Goal: Task Accomplishment & Management: Complete application form

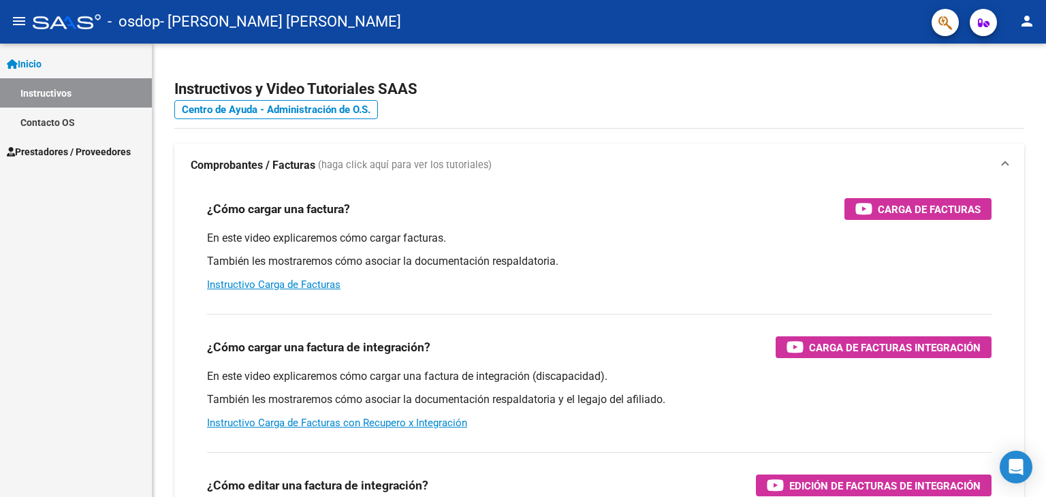
click at [44, 145] on span "Prestadores / Proveedores" at bounding box center [69, 151] width 124 height 15
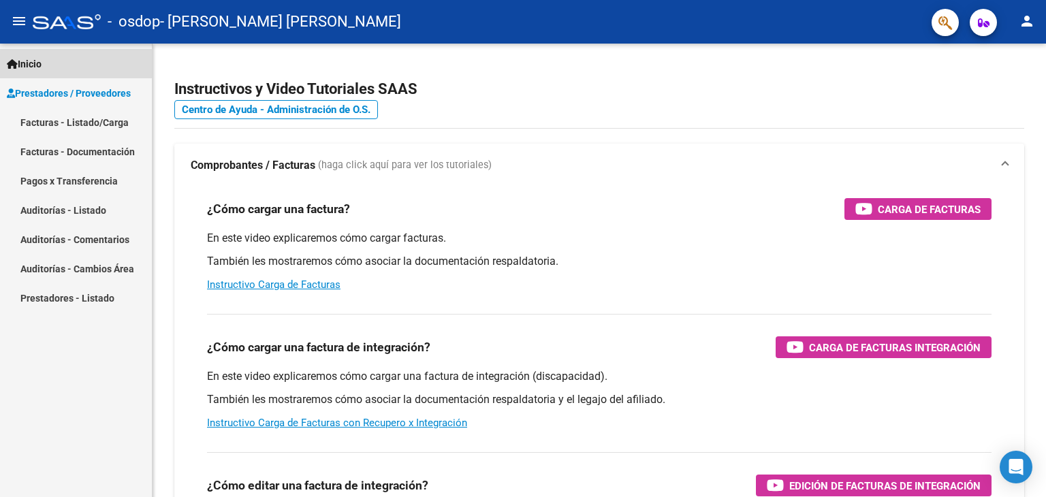
click at [42, 63] on span "Inicio" at bounding box center [24, 64] width 35 height 15
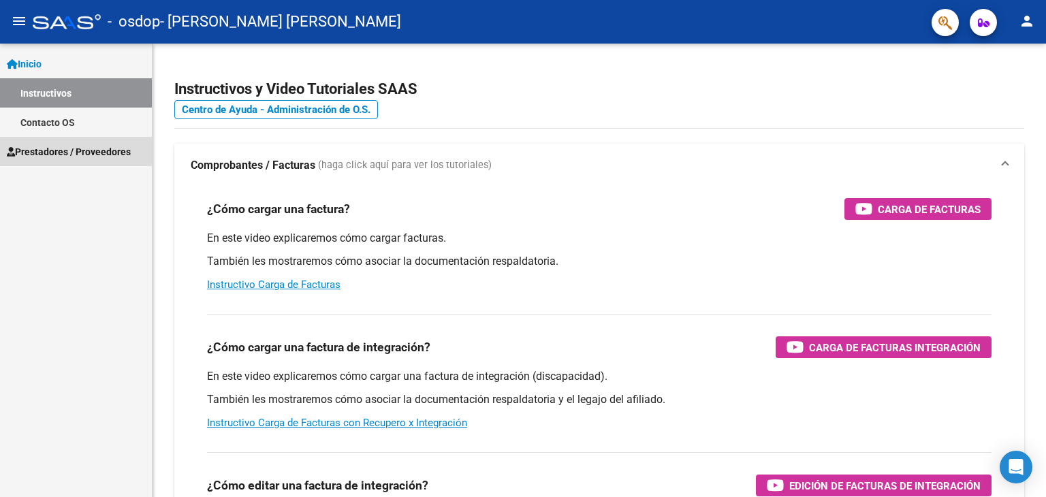
click at [38, 140] on link "Prestadores / Proveedores" at bounding box center [76, 151] width 152 height 29
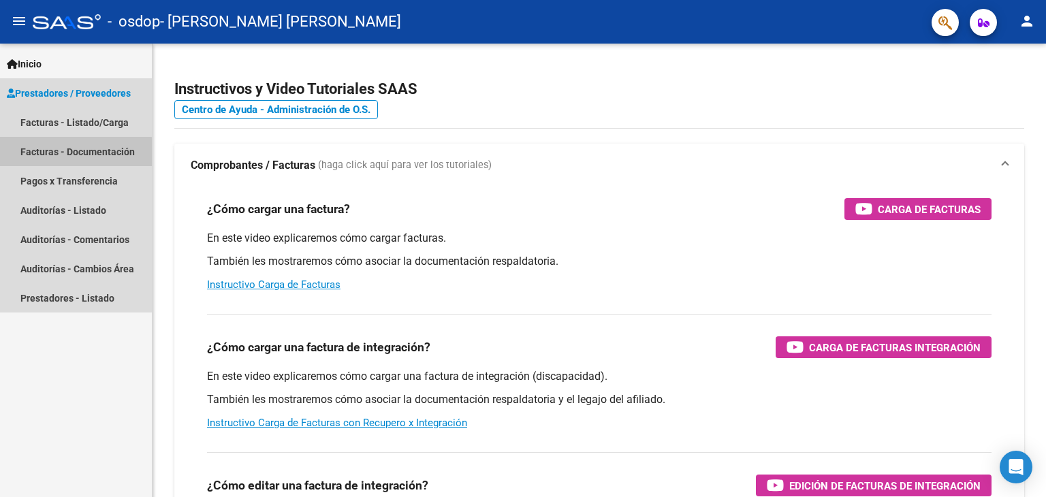
click at [59, 153] on link "Facturas - Documentación" at bounding box center [76, 151] width 152 height 29
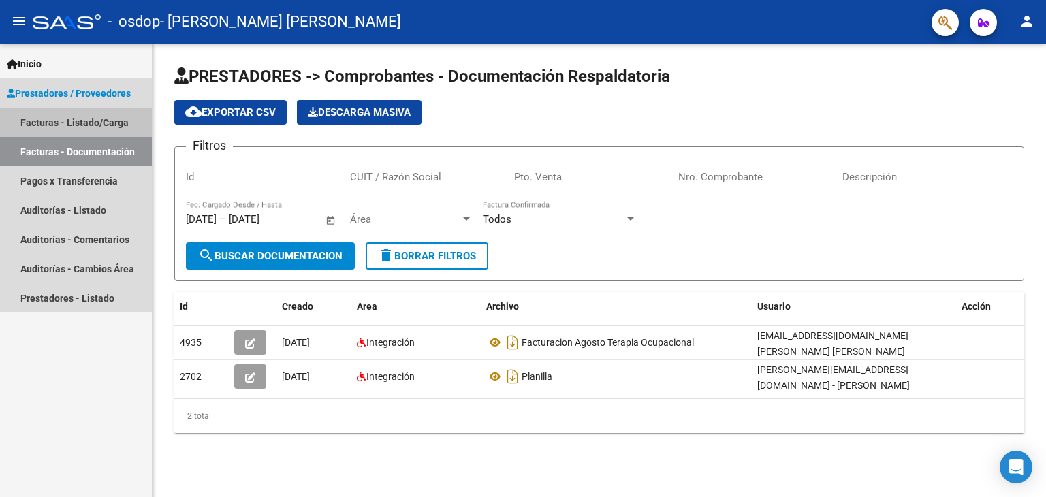
click at [65, 120] on link "Facturas - Listado/Carga" at bounding box center [76, 122] width 152 height 29
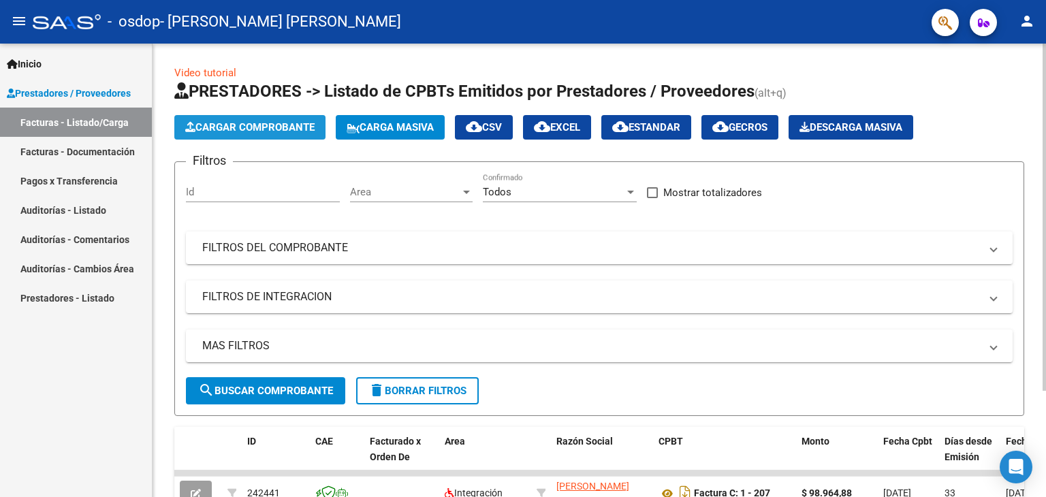
click at [281, 121] on span "Cargar Comprobante" at bounding box center [249, 127] width 129 height 12
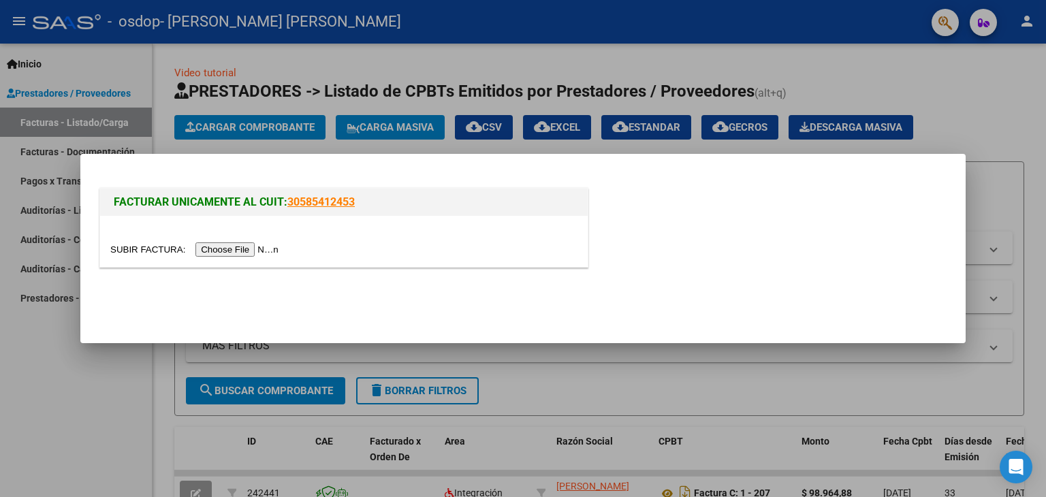
click at [252, 254] on input "file" at bounding box center [196, 250] width 172 height 14
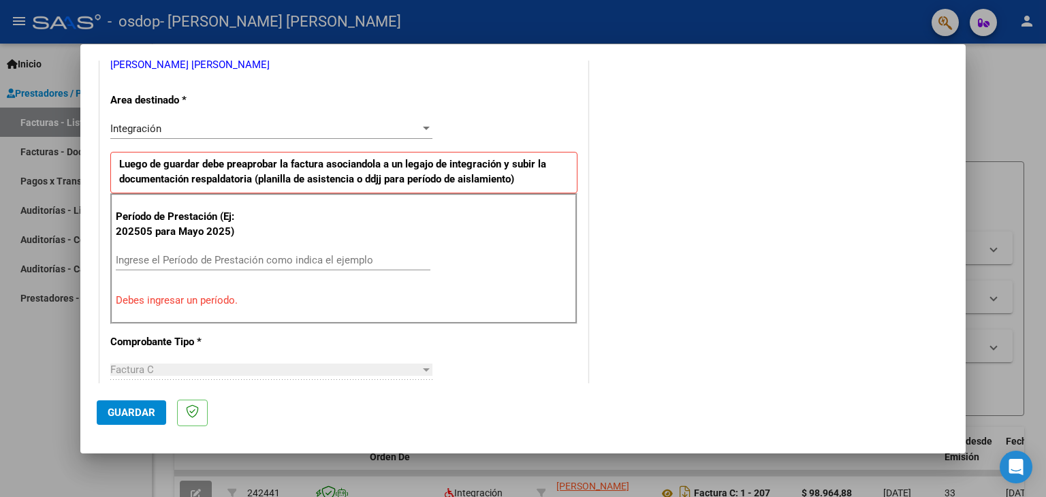
scroll to position [289, 0]
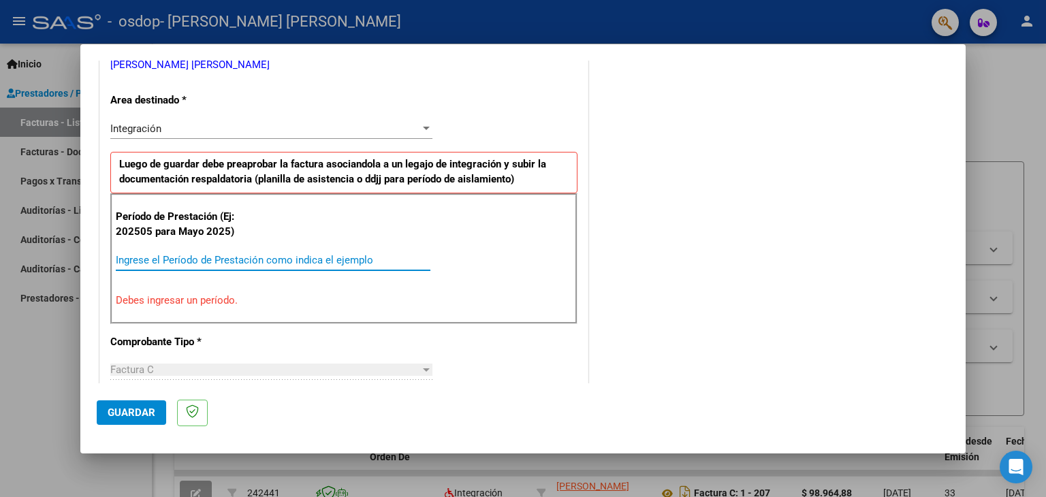
click at [235, 258] on input "Ingrese el Período de Prestación como indica el ejemplo" at bounding box center [273, 260] width 315 height 12
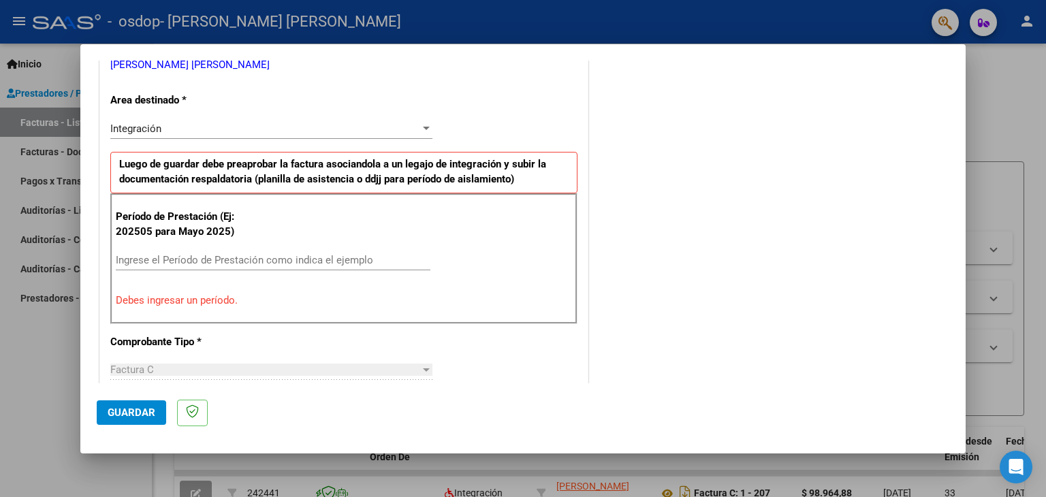
click at [196, 298] on p "Debes ingresar un período." at bounding box center [344, 301] width 456 height 16
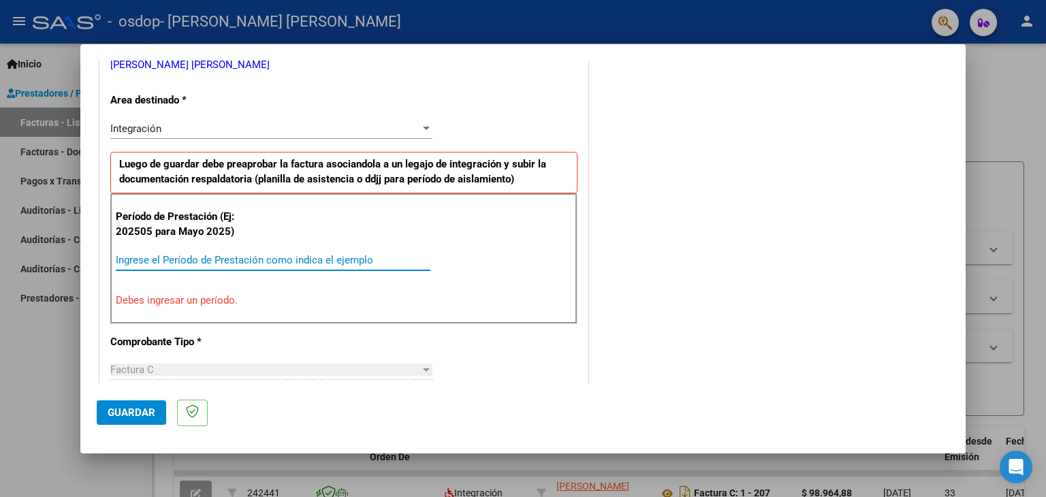
click at [261, 255] on input "Ingrese el Período de Prestación como indica el ejemplo" at bounding box center [273, 260] width 315 height 12
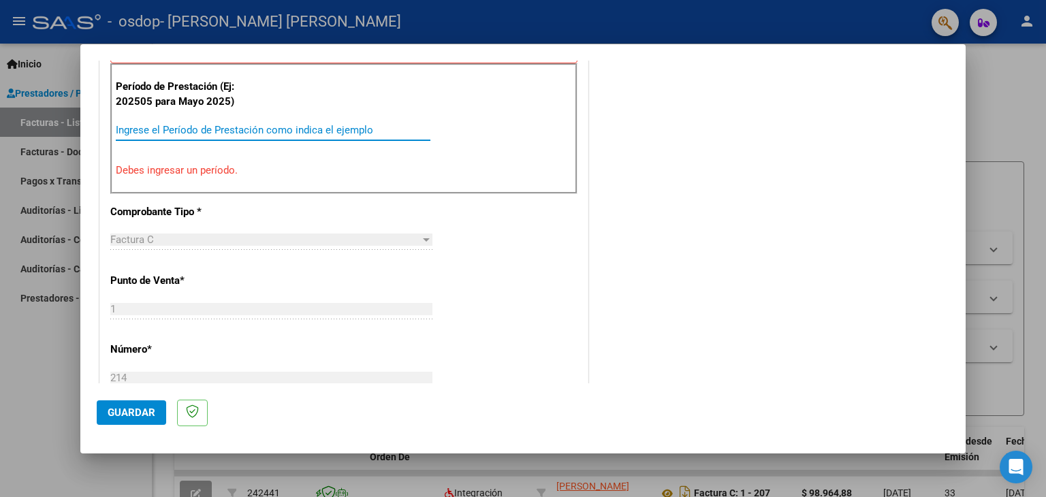
scroll to position [255, 0]
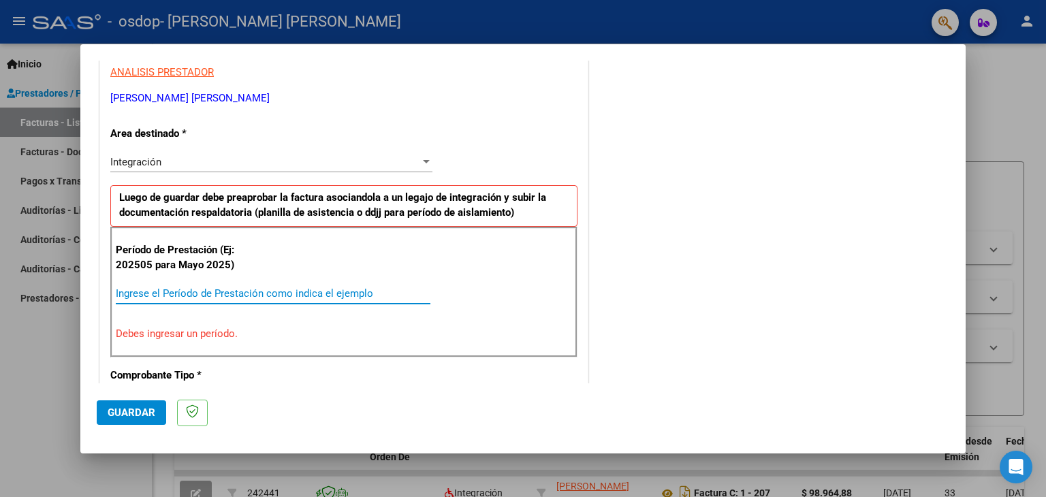
click at [256, 291] on input "Ingrese el Período de Prestación como indica el ejemplo" at bounding box center [273, 293] width 315 height 12
click at [212, 261] on p "Período de Prestación (Ej: 202505 para Mayo 2025)" at bounding box center [184, 258] width 137 height 31
drag, startPoint x: 211, startPoint y: 300, endPoint x: 175, endPoint y: 283, distance: 39.3
click at [175, 283] on div "Ingrese el Período de Prestación como indica el ejemplo" at bounding box center [273, 293] width 315 height 20
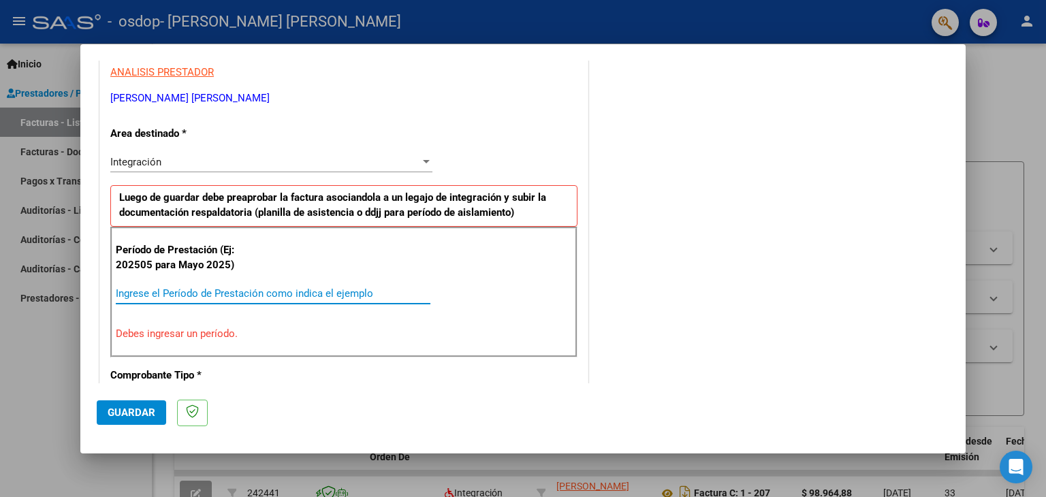
click at [171, 292] on input "Ingrese el Período de Prestación como indica el ejemplo" at bounding box center [273, 293] width 315 height 12
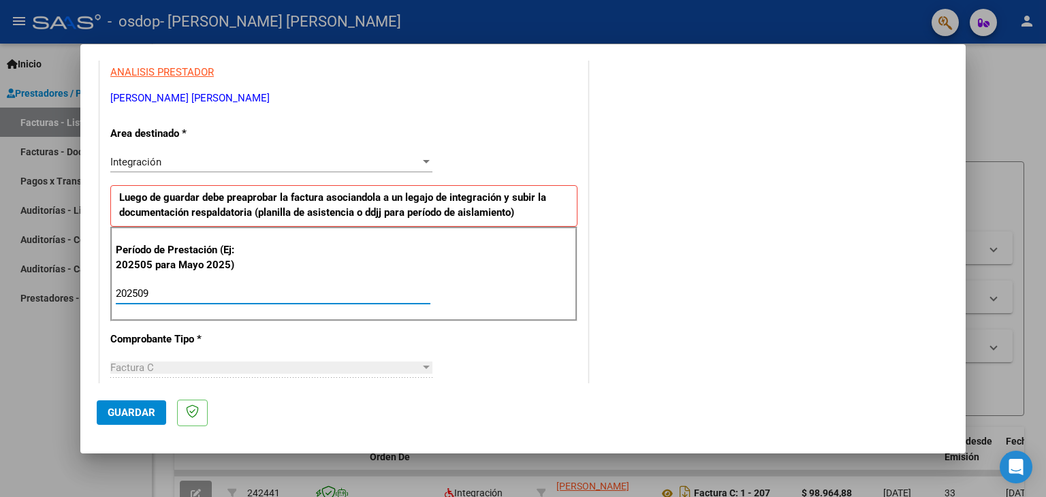
type input "202509"
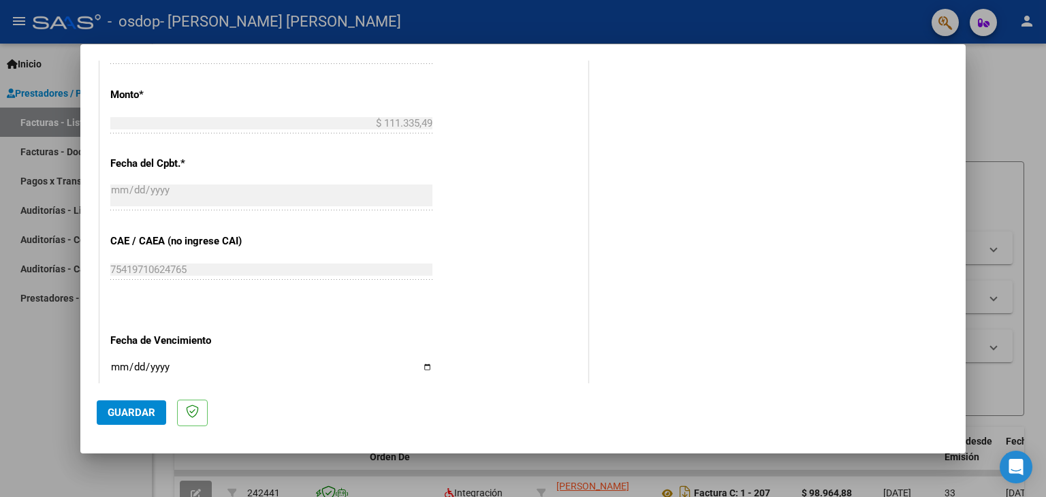
scroll to position [874, 0]
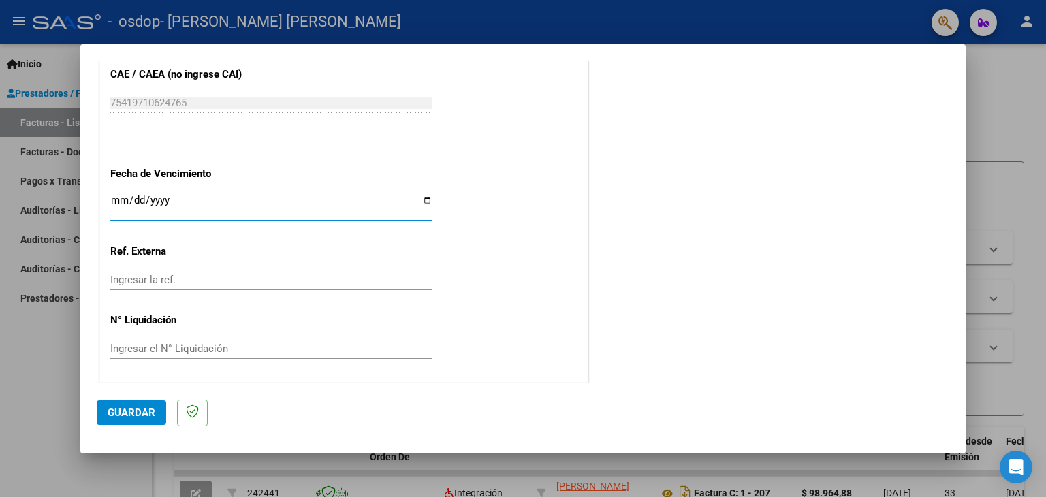
click at [424, 198] on input "Ingresar la fecha" at bounding box center [271, 206] width 322 height 22
click at [422, 196] on input "Ingresar la fecha" at bounding box center [271, 206] width 322 height 22
type input "[DATE]"
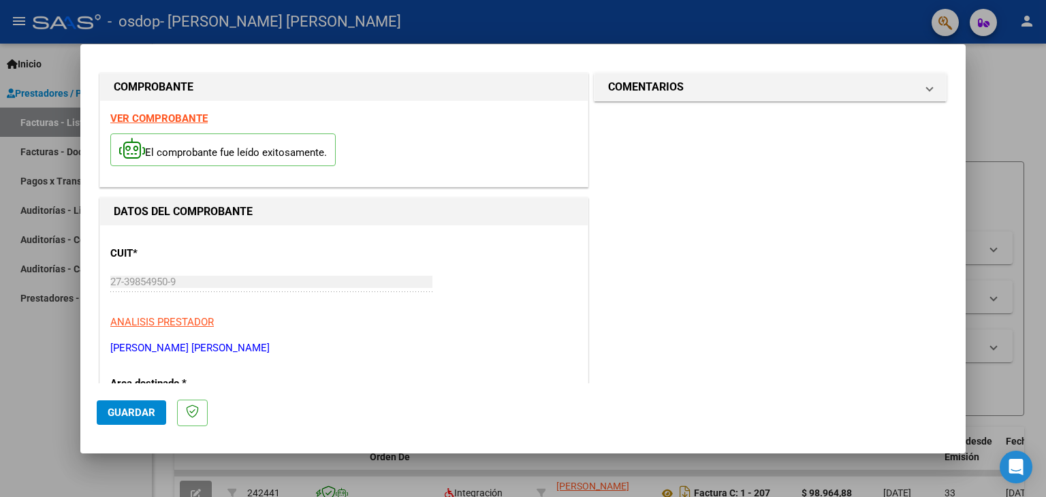
scroll to position [0, 0]
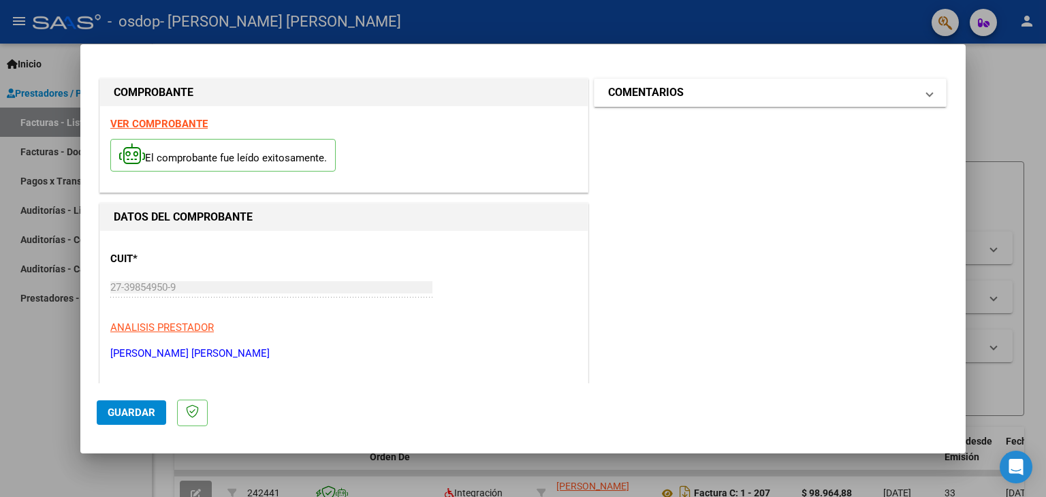
click at [744, 89] on mat-panel-title "COMENTARIOS" at bounding box center [762, 92] width 308 height 16
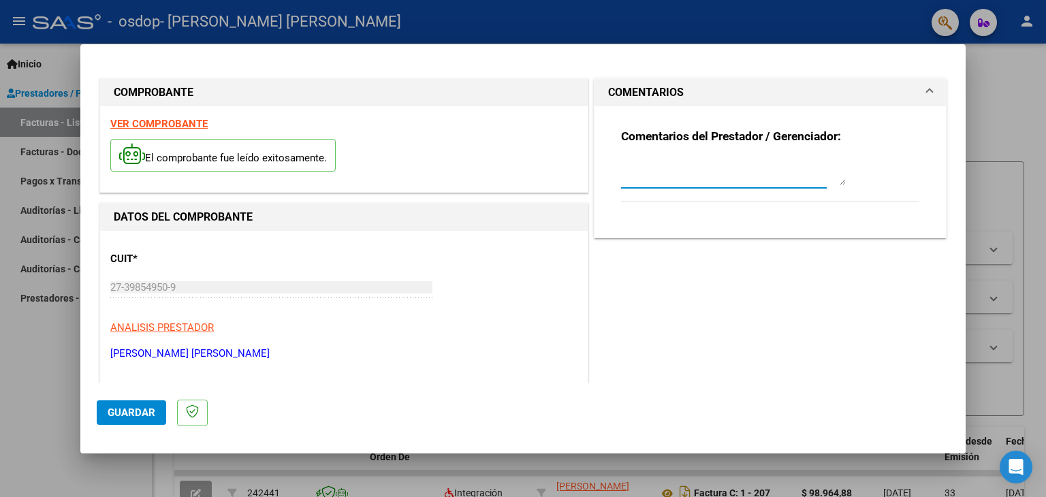
click at [768, 172] on textarea at bounding box center [733, 171] width 225 height 27
click at [140, 412] on span "Guardar" at bounding box center [132, 413] width 48 height 12
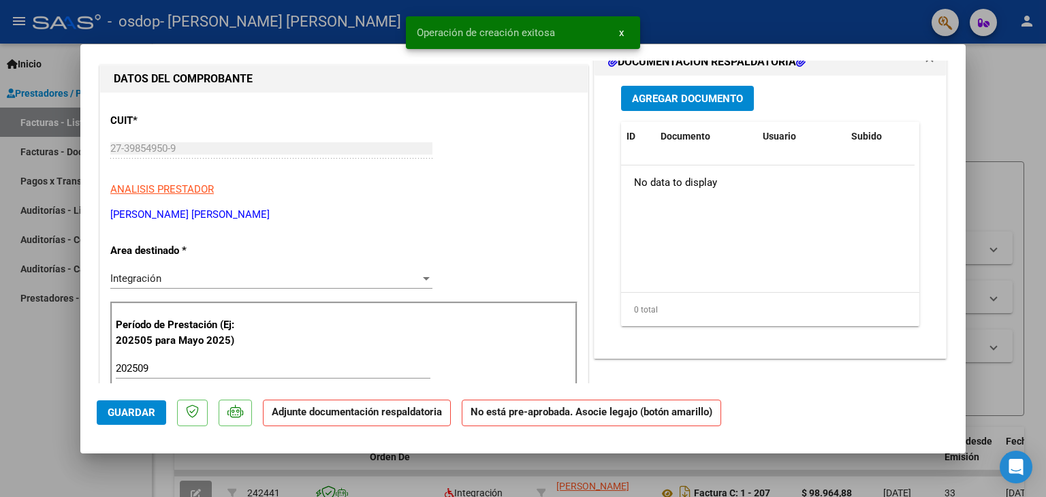
scroll to position [166, 0]
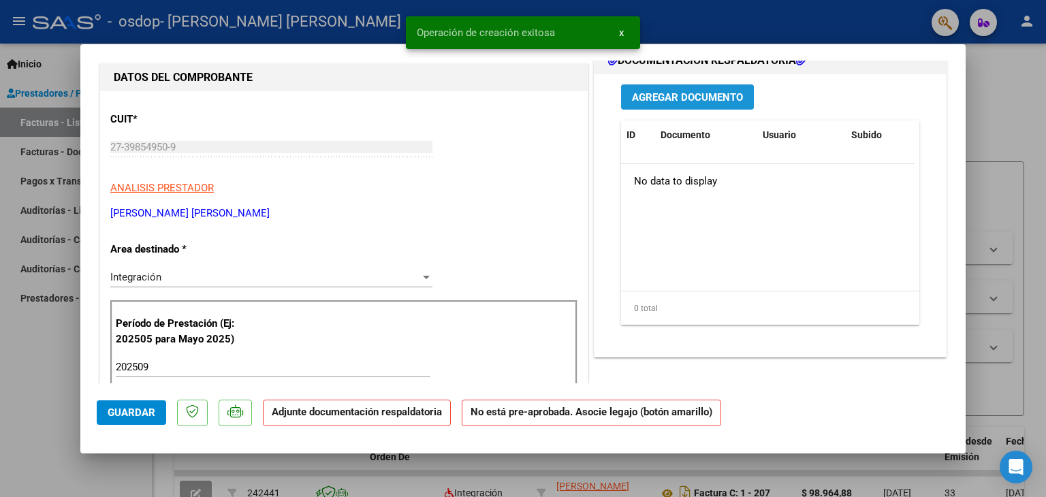
click at [693, 93] on span "Agregar Documento" at bounding box center [687, 97] width 111 height 12
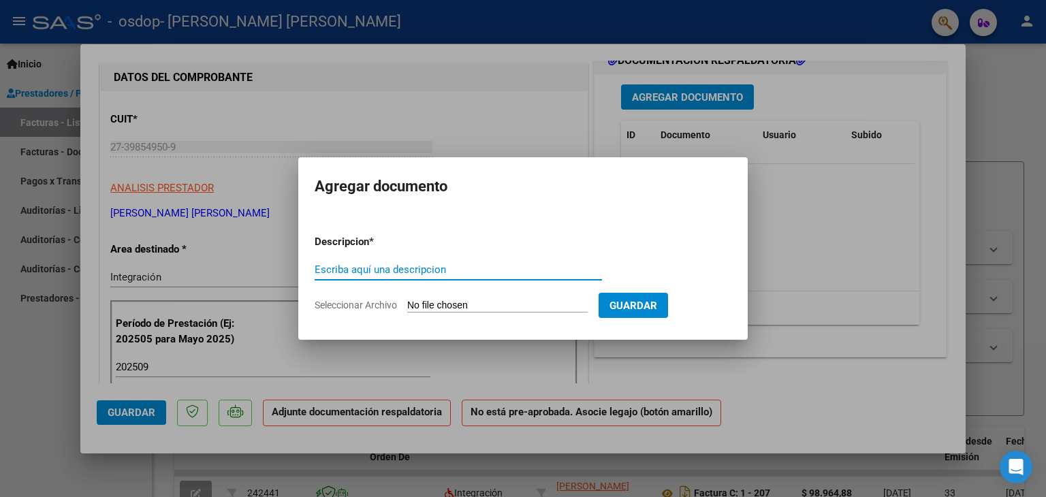
click at [388, 275] on input "Escriba aquí una descripcion" at bounding box center [458, 270] width 287 height 12
type input "planilla de asistencia"
click at [482, 304] on input "Seleccionar Archivo" at bounding box center [497, 306] width 181 height 13
click at [559, 304] on input "Seleccionar Archivo" at bounding box center [497, 306] width 181 height 13
type input "C:\fakepath\[PERSON_NAME] [DATE].pdf"
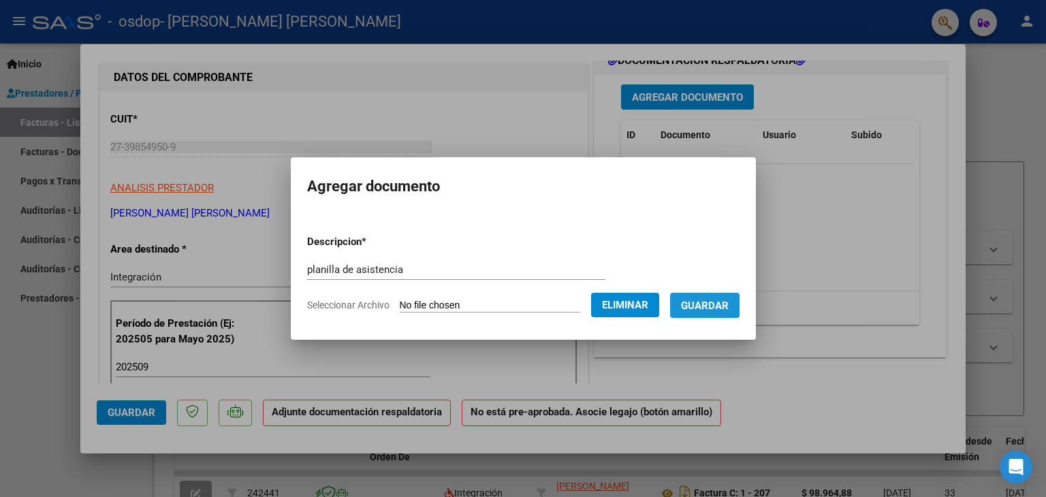
click at [721, 315] on button "Guardar" at bounding box center [704, 305] width 69 height 25
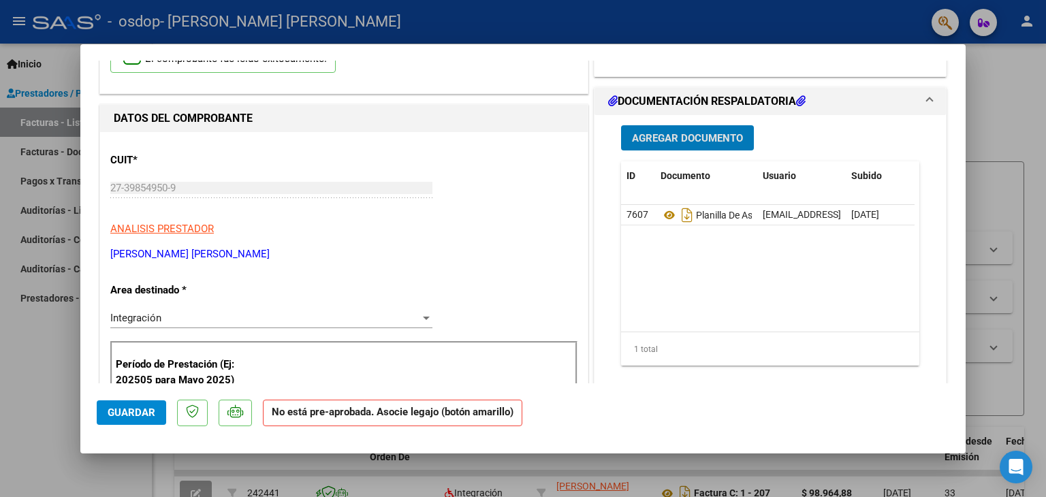
scroll to position [0, 0]
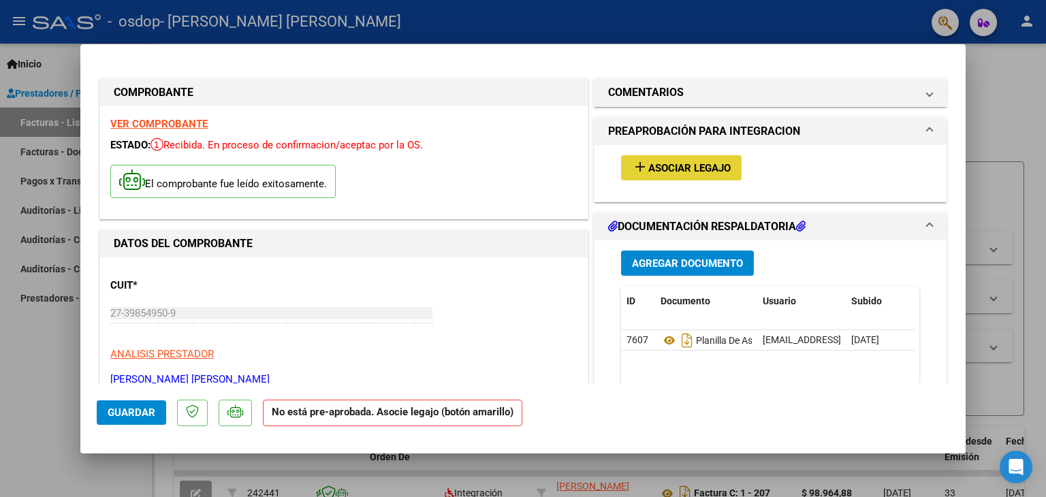
click at [698, 170] on span "Asociar Legajo" at bounding box center [690, 168] width 82 height 12
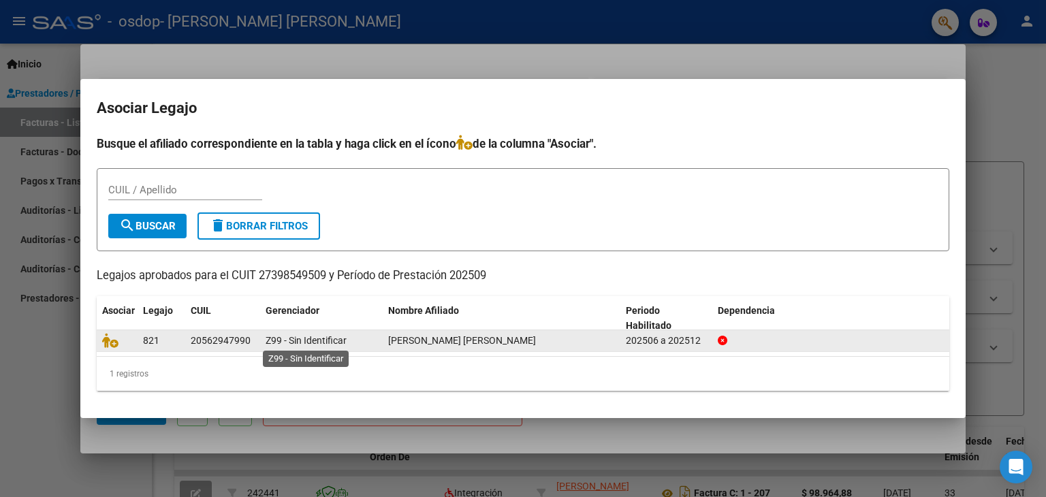
click at [275, 341] on span "Z99 - Sin Identificar" at bounding box center [306, 340] width 81 height 11
click at [219, 340] on div "20562947990" at bounding box center [221, 341] width 60 height 16
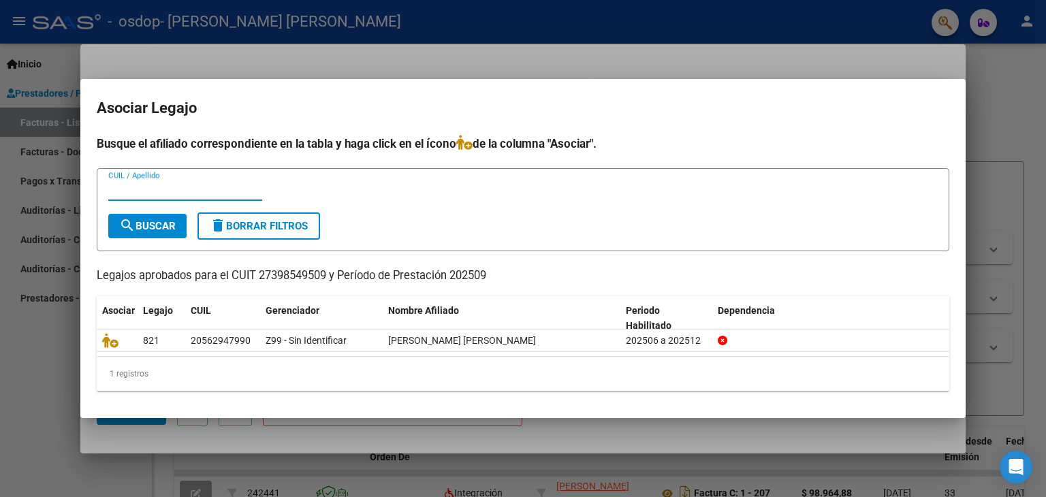
click at [207, 186] on input "CUIL / Apellido" at bounding box center [185, 190] width 154 height 12
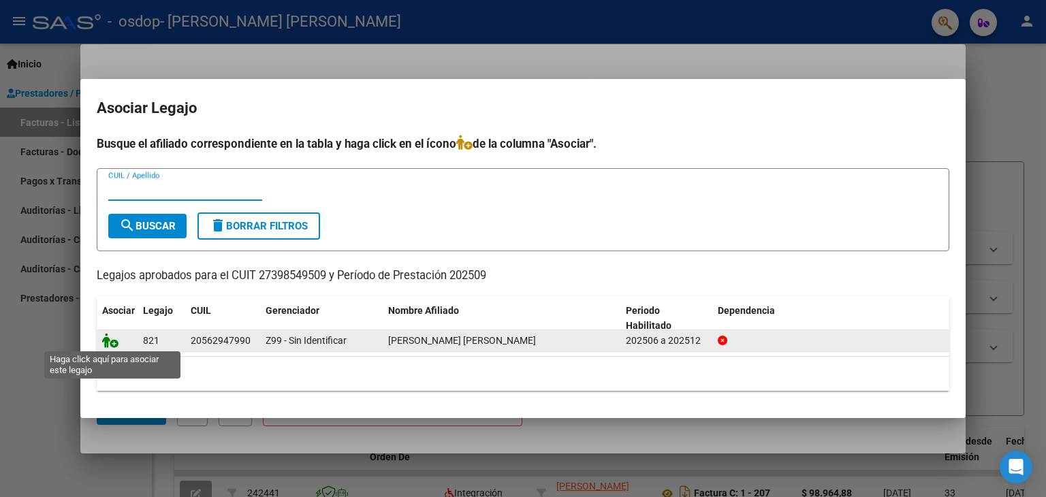
click at [112, 342] on icon at bounding box center [110, 340] width 16 height 15
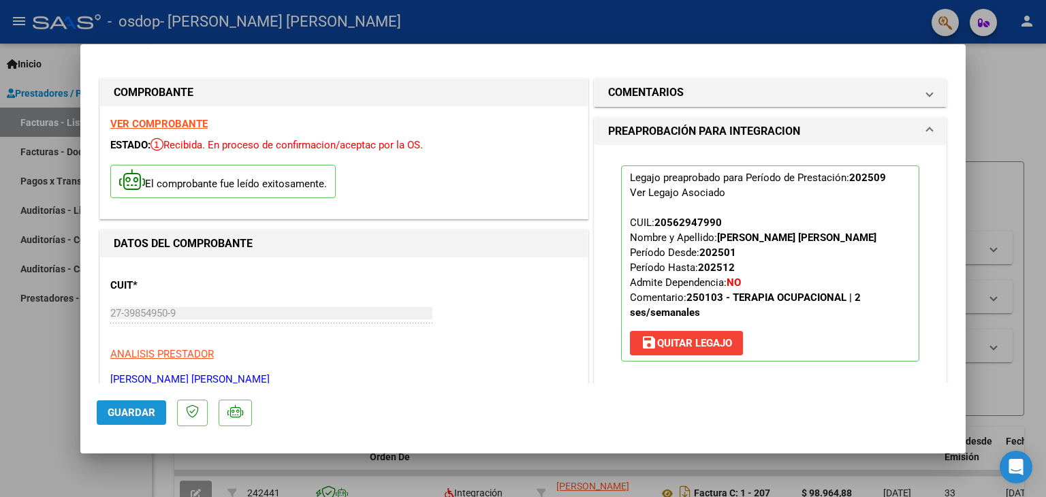
click at [140, 415] on span "Guardar" at bounding box center [132, 413] width 48 height 12
click at [118, 410] on span "Guardar" at bounding box center [132, 413] width 48 height 12
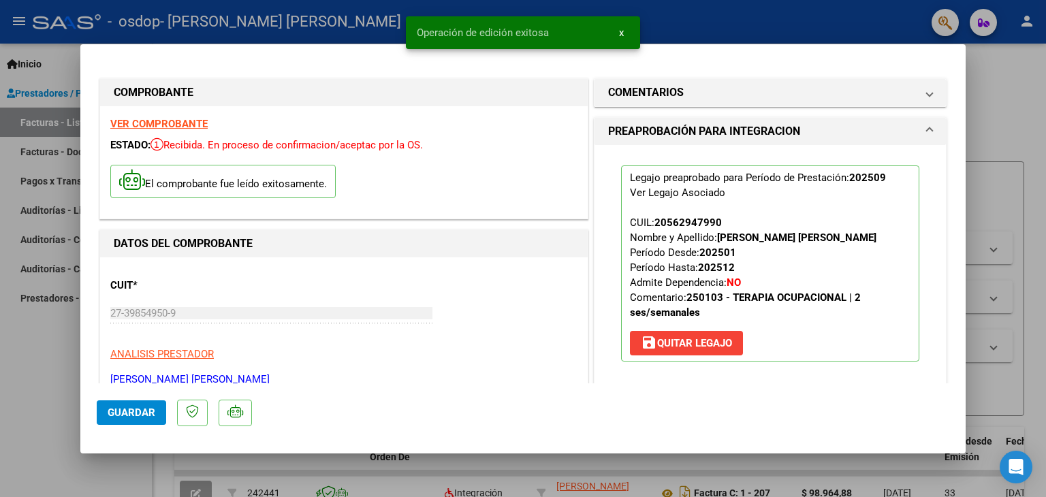
click at [25, 358] on div at bounding box center [523, 248] width 1046 height 497
type input "$ 0,00"
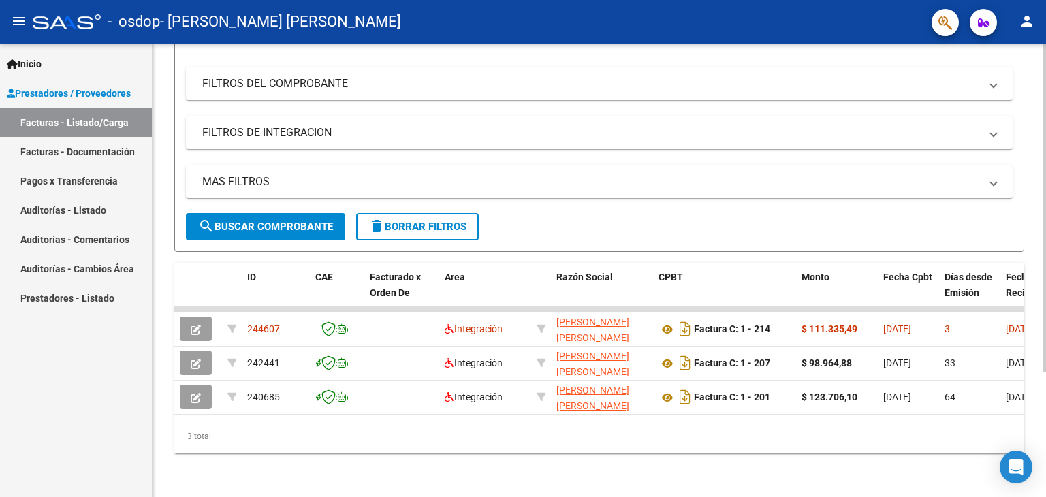
scroll to position [172, 0]
click at [0, 454] on div "Inicio Instructivos Contacto OS Prestadores / Proveedores Facturas - Listado/Ca…" at bounding box center [76, 271] width 152 height 454
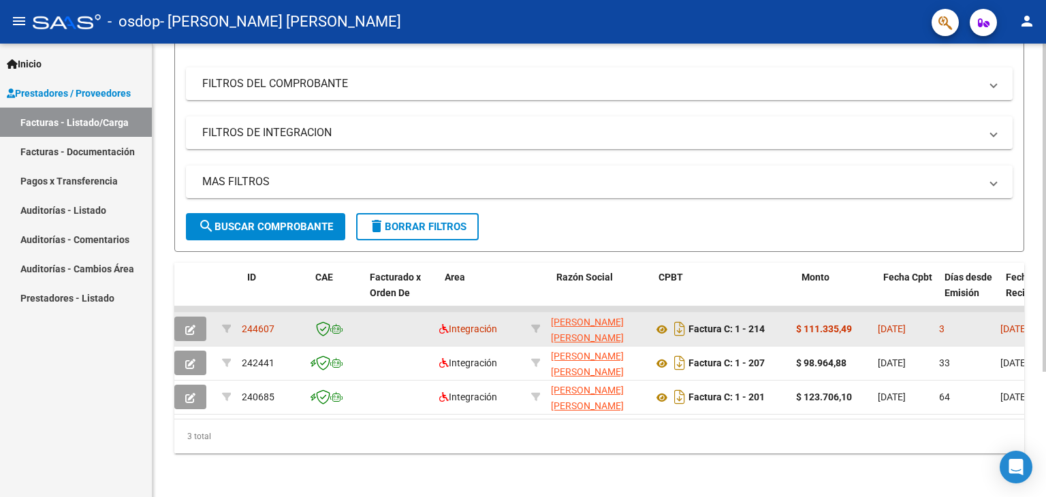
scroll to position [0, 0]
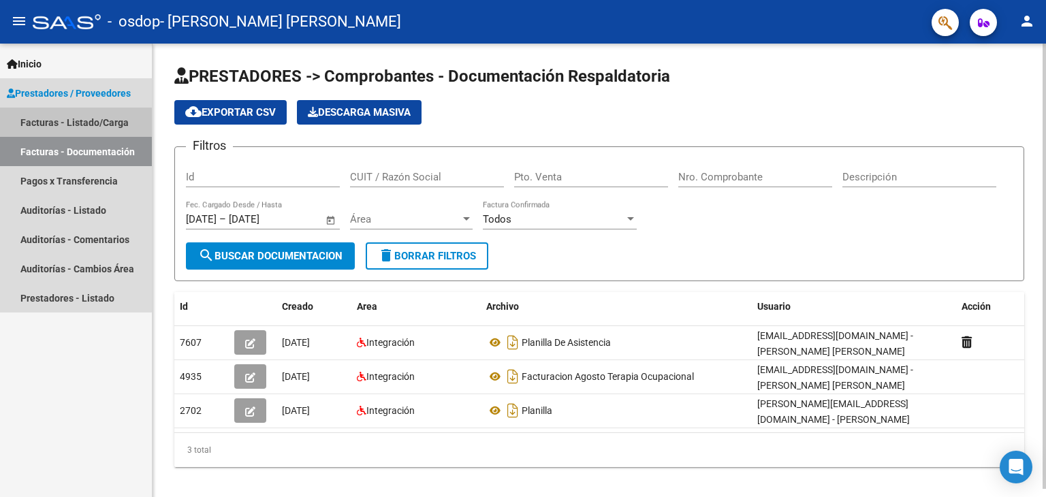
click at [68, 123] on link "Facturas - Listado/Carga" at bounding box center [76, 122] width 152 height 29
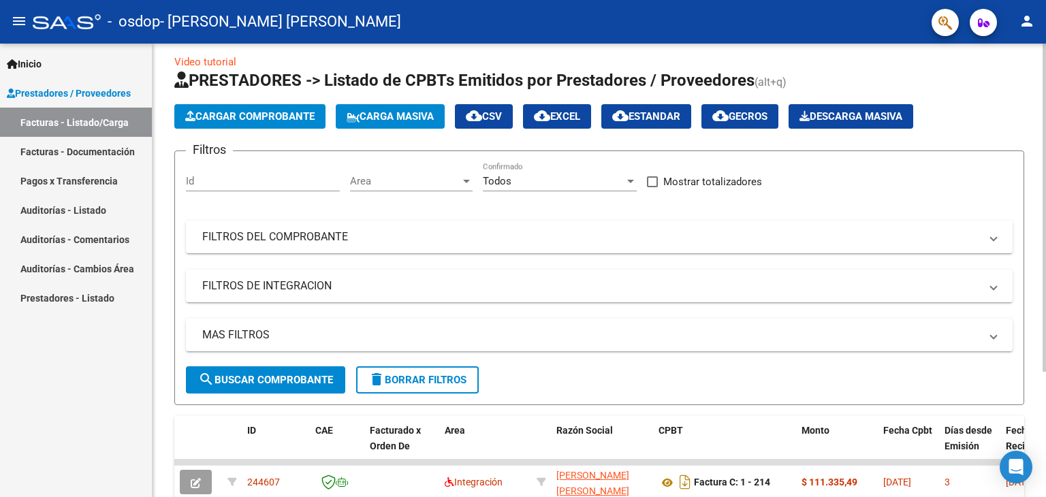
scroll to position [172, 0]
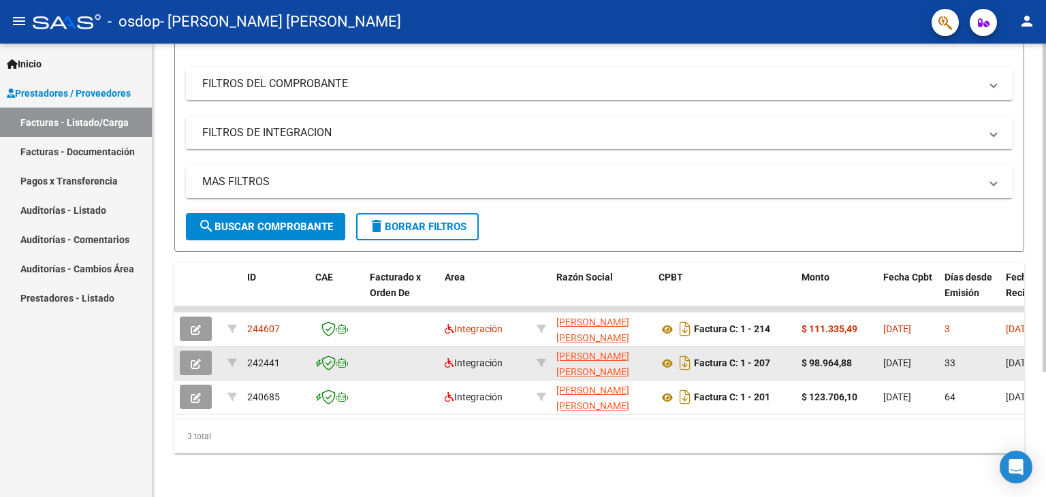
click at [422, 354] on datatable-body-cell at bounding box center [401, 363] width 75 height 33
